Goal: Obtain resource: Download file/media

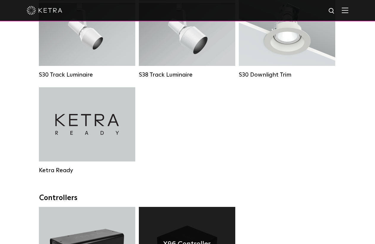
scroll to position [743, 0]
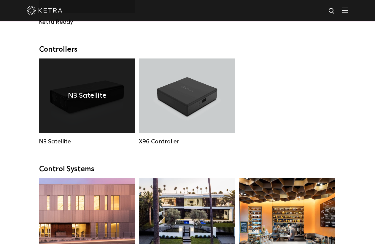
click at [88, 101] on h4 "N3 Satellite" at bounding box center [87, 95] width 38 height 11
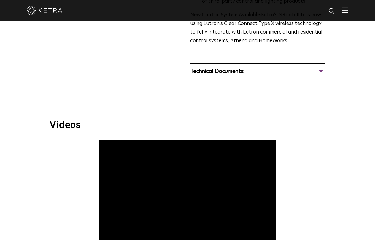
scroll to position [178, 0]
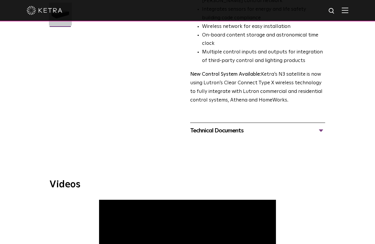
click at [320, 126] on div "Technical Documents" at bounding box center [257, 131] width 135 height 10
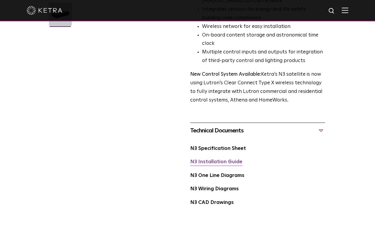
click at [219, 160] on link "N3 Installation Guide" at bounding box center [216, 162] width 52 height 5
